Goal: Task Accomplishment & Management: Use online tool/utility

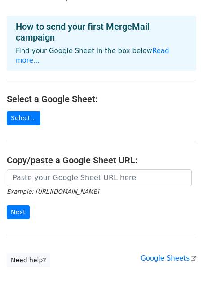
scroll to position [36, 0]
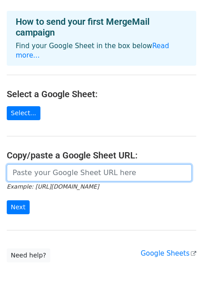
click at [39, 164] on input "url" at bounding box center [99, 172] width 185 height 17
paste input "[URL][DOMAIN_NAME]"
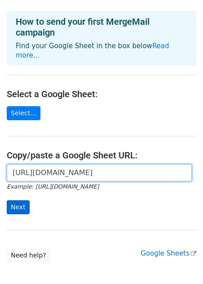
type input "https://docs.google.com/spreadsheets/d/1yh0xY6pDkhWHZUSppE4lfQp7YethK5I_haCNGyc…"
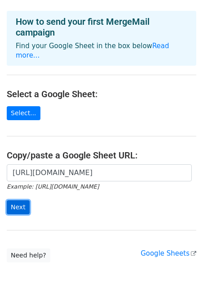
click at [24, 200] on input "Next" at bounding box center [18, 207] width 23 height 14
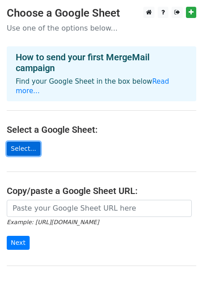
click at [25, 142] on link "Select..." at bounding box center [24, 149] width 34 height 14
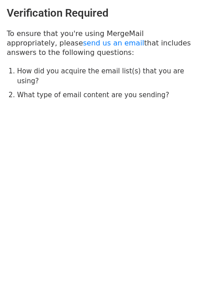
click at [121, 14] on iframe "Chat Widget" at bounding box center [103, 148] width 202 height 269
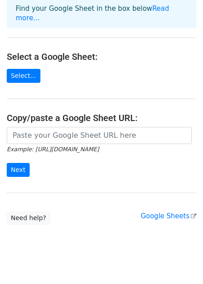
scroll to position [76, 0]
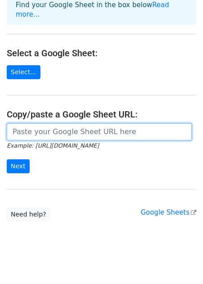
click at [54, 125] on input "url" at bounding box center [99, 131] width 185 height 17
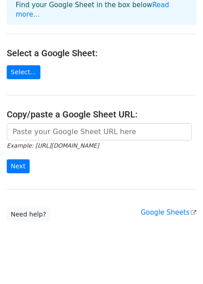
click at [89, 182] on main "Choose a Google Sheet Use one of the options below... How to send your first Me…" at bounding box center [101, 75] width 203 height 291
click at [18, 159] on input "Next" at bounding box center [18, 166] width 23 height 14
click at [22, 68] on link "Select..." at bounding box center [24, 72] width 34 height 14
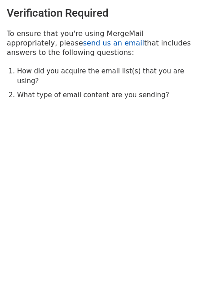
click at [83, 45] on link "send us an email" at bounding box center [113, 43] width 61 height 9
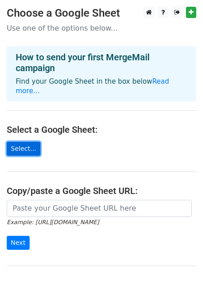
click at [30, 142] on link "Select..." at bounding box center [24, 149] width 34 height 14
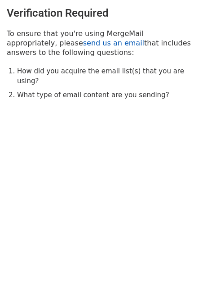
click at [83, 46] on link "send us an email" at bounding box center [113, 43] width 61 height 9
click at [83, 42] on link "send us an email" at bounding box center [113, 43] width 61 height 9
click at [85, 72] on li "How did you acquire the email list(s) that you are using?" at bounding box center [106, 76] width 179 height 20
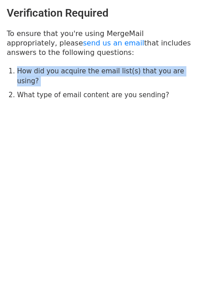
click at [63, 72] on li "How did you acquire the email list(s) that you are using?" at bounding box center [106, 76] width 179 height 20
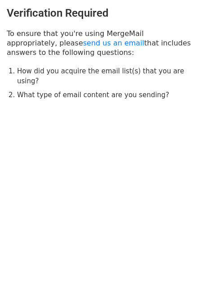
click at [47, 90] on li "What type of email content are you sending?" at bounding box center [106, 95] width 179 height 10
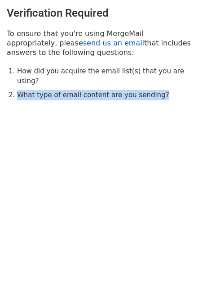
click at [83, 45] on link "send us an email" at bounding box center [113, 43] width 61 height 9
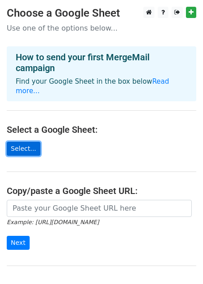
click at [18, 143] on link "Select..." at bounding box center [24, 149] width 34 height 14
click at [15, 142] on link "Select..." at bounding box center [24, 149] width 34 height 14
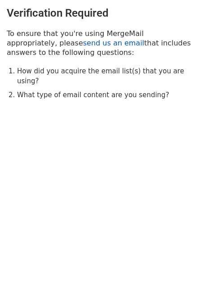
click at [83, 45] on link "send us an email" at bounding box center [113, 43] width 61 height 9
